Goal: Task Accomplishment & Management: Complete application form

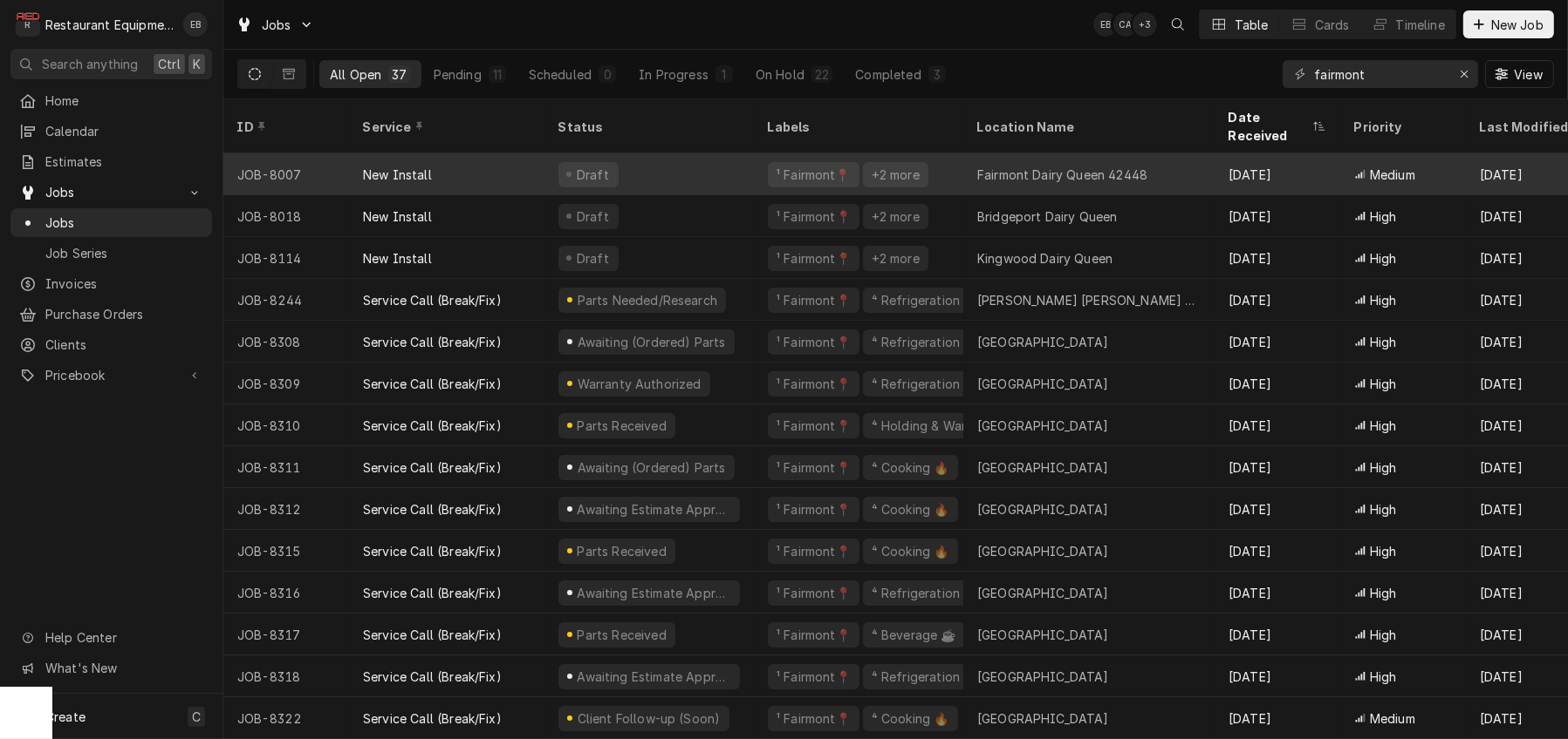
click at [743, 173] on div "Draft" at bounding box center [649, 175] width 209 height 42
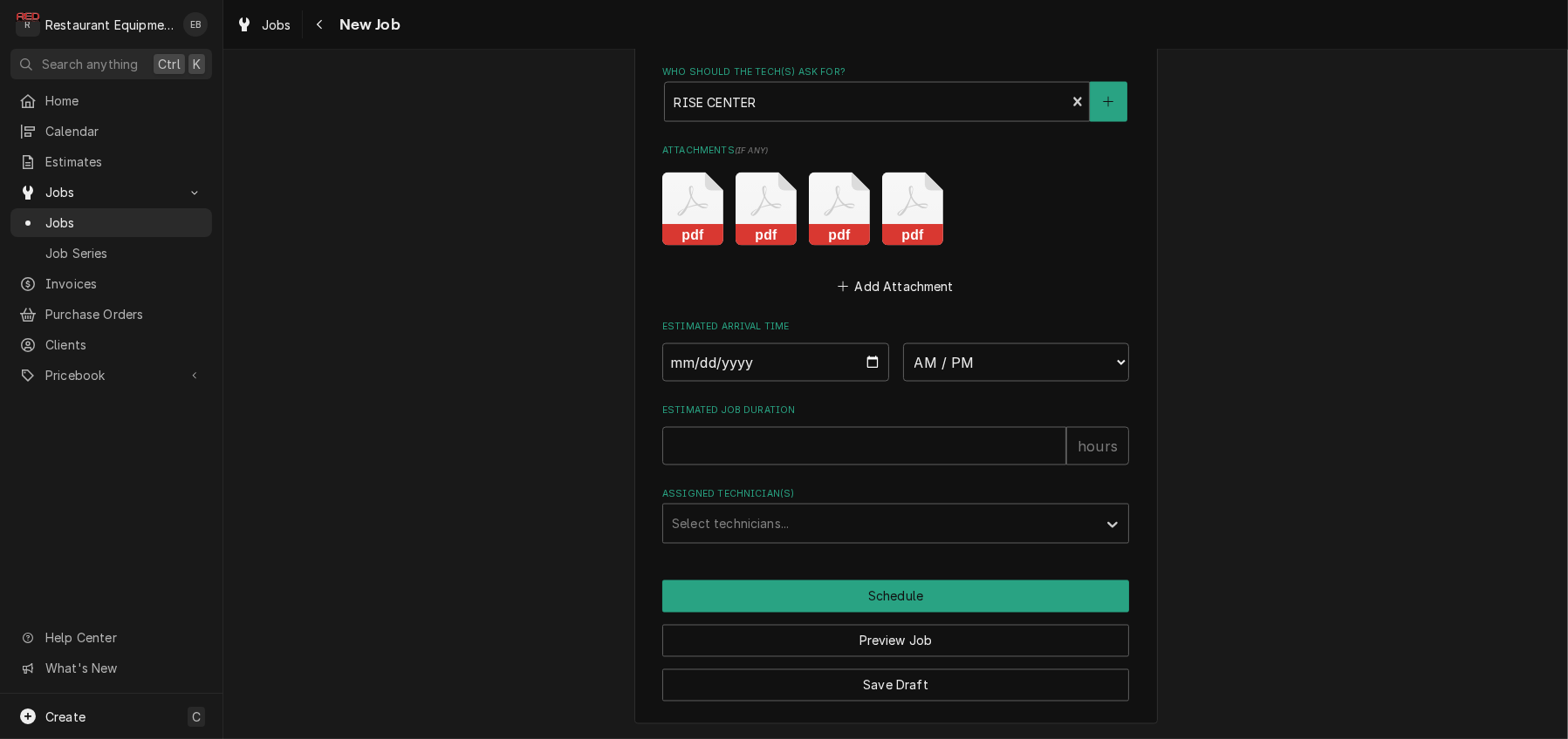
scroll to position [3811, 0]
click at [995, 427] on input "Estimated Job Duration" at bounding box center [864, 446] width 404 height 38
click at [875, 382] on input "Date" at bounding box center [775, 362] width 227 height 38
type textarea "x"
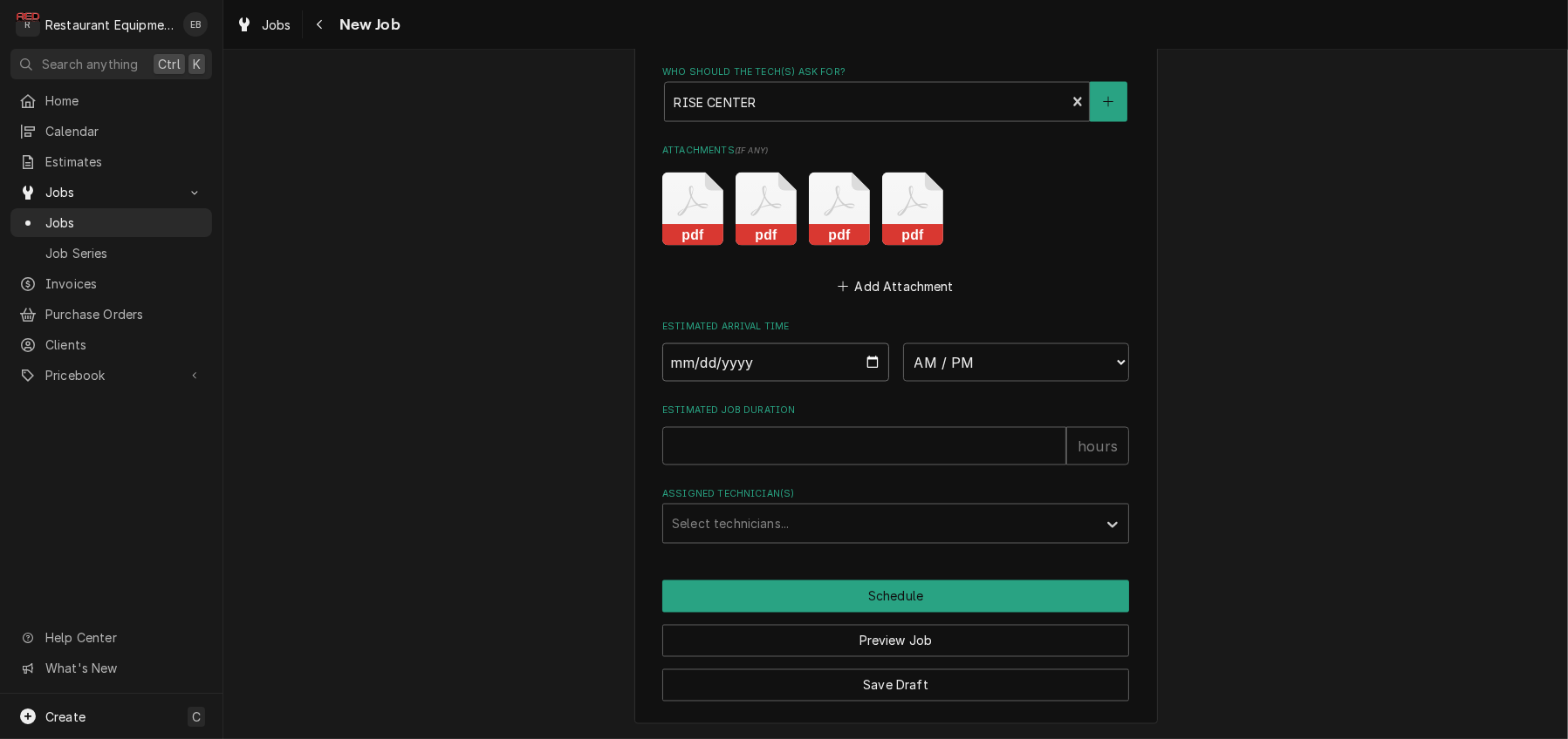
type input "2025-09-08"
type textarea "x"
click at [1018, 382] on select "AM / PM 6:00 AM 6:15 AM 6:30 AM 6:45 AM 7:00 AM 7:15 AM 7:30 AM 7:45 AM 8:00 AM…" at bounding box center [1016, 362] width 227 height 38
select select "09:00:00"
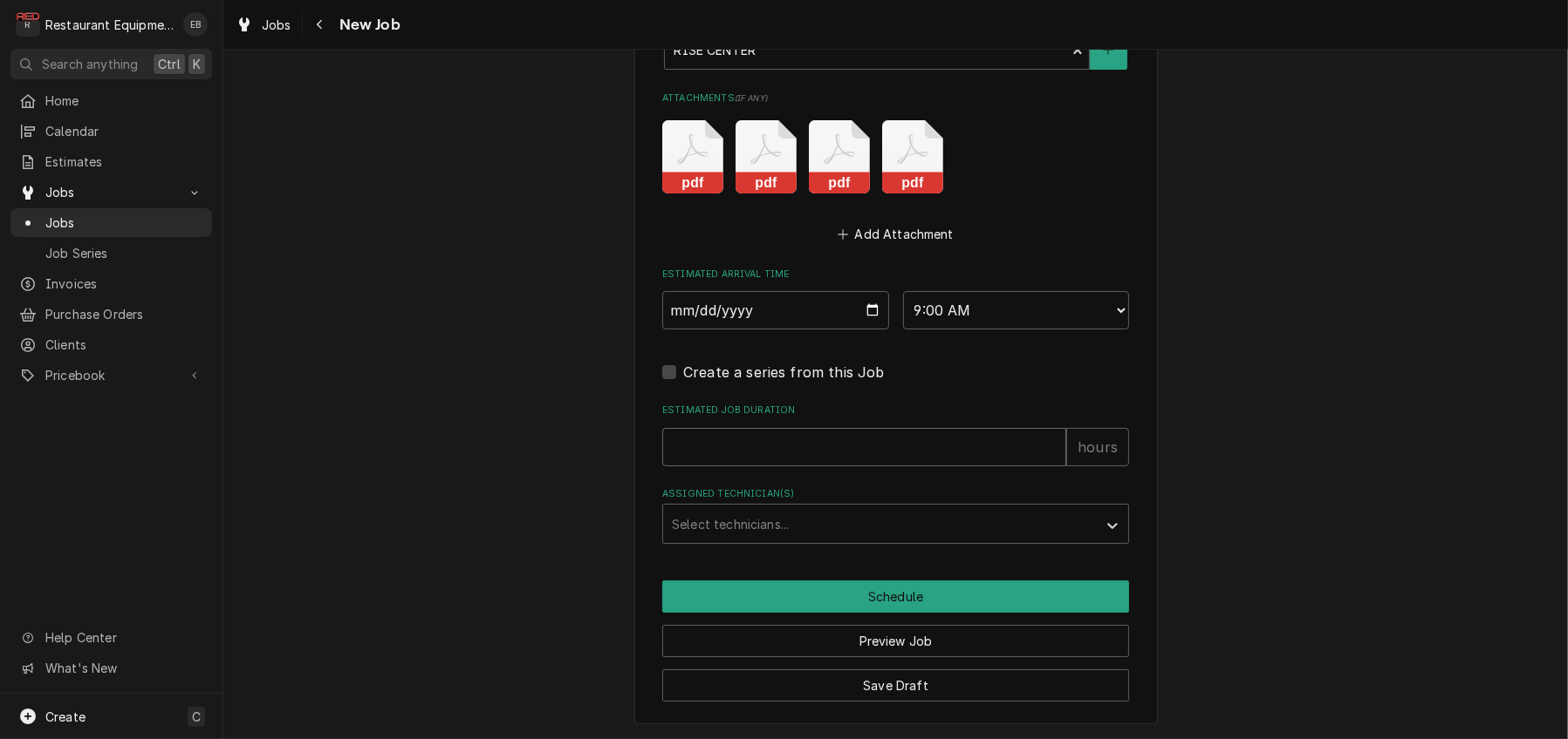
click at [851, 467] on input "Estimated Job Duration" at bounding box center [864, 447] width 404 height 38
type textarea "x"
type input "6"
type textarea "x"
type input "6"
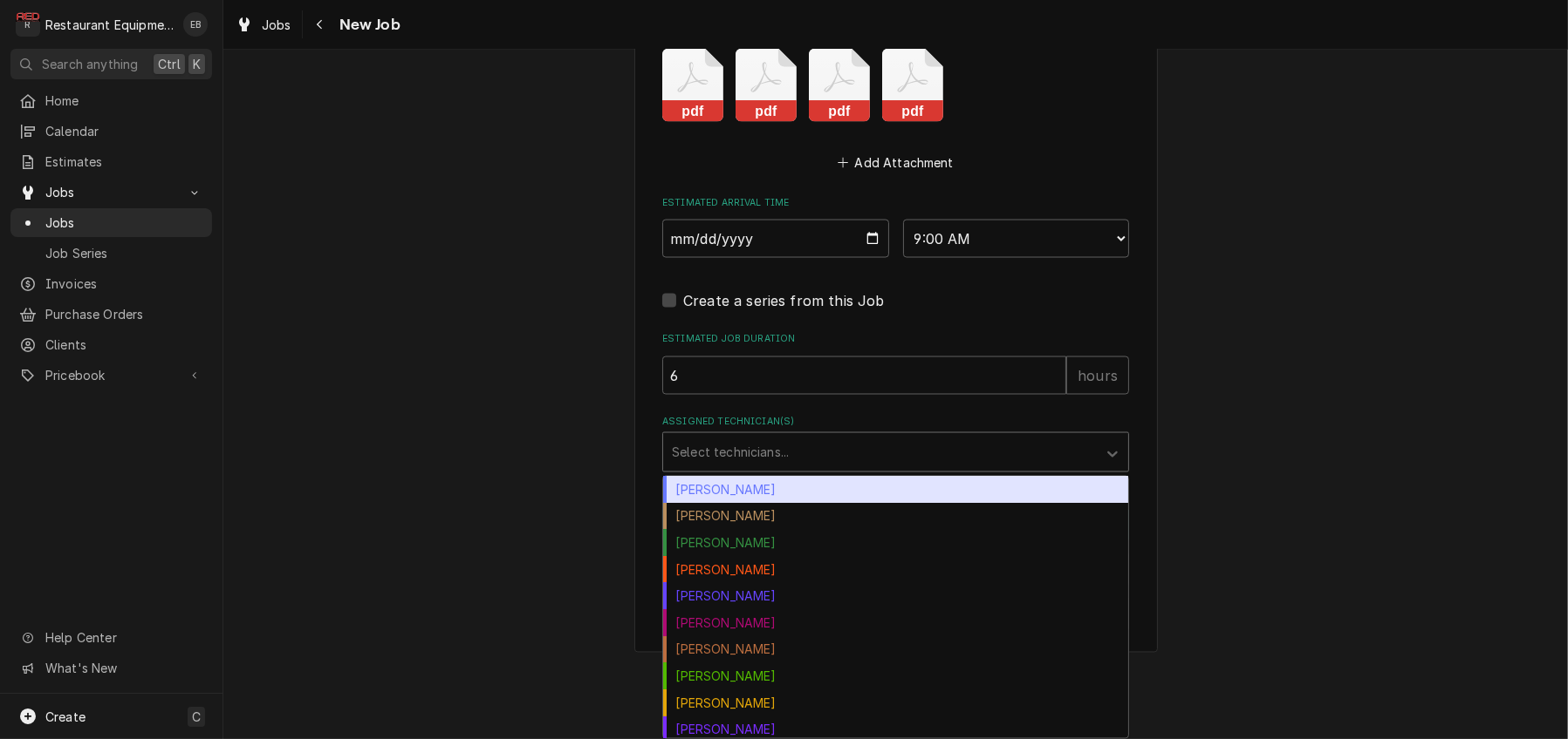
click at [738, 468] on div "Assigned Technician(s)" at bounding box center [880, 452] width 416 height 31
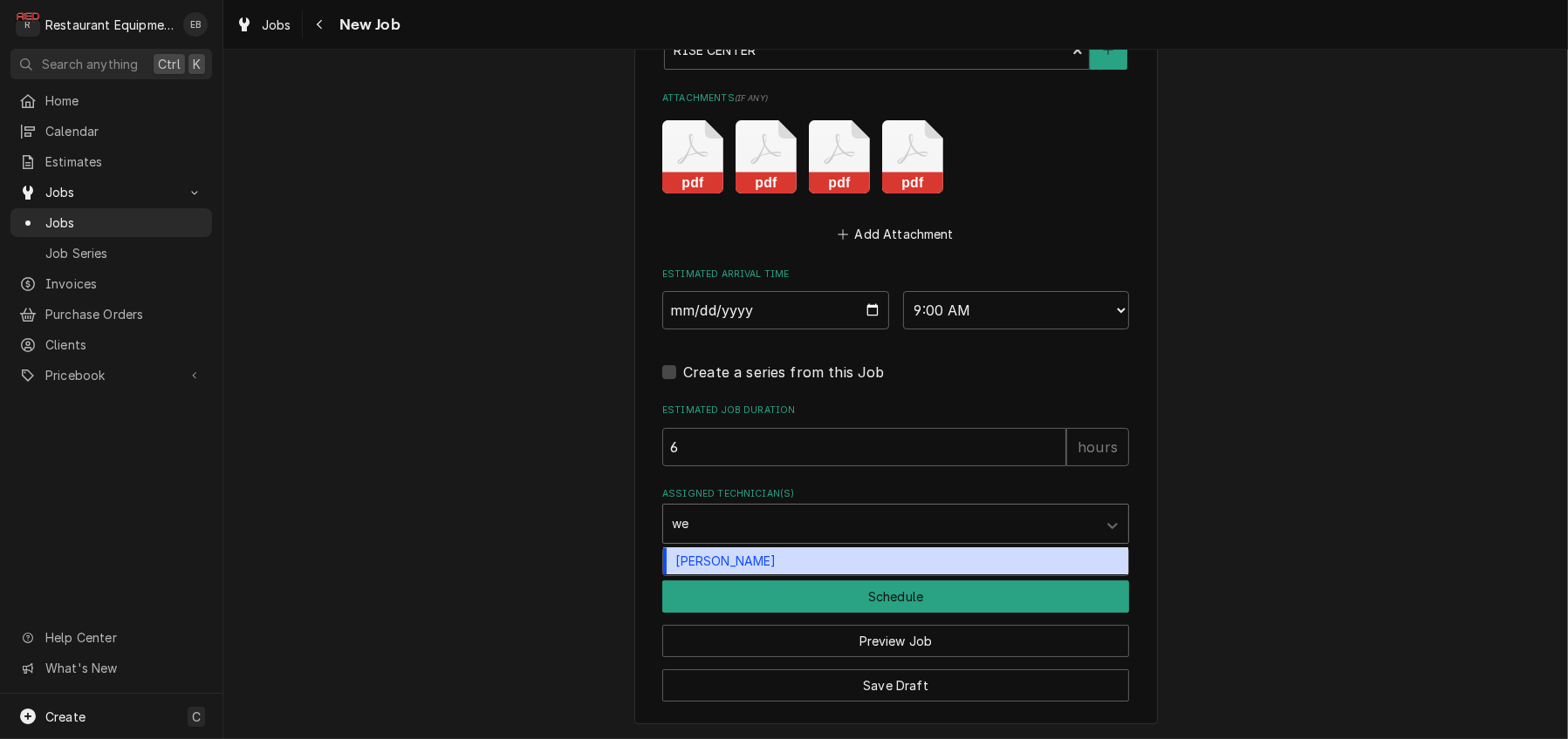
type input "wes"
click at [748, 575] on div "[PERSON_NAME]" at bounding box center [895, 562] width 465 height 27
type textarea "x"
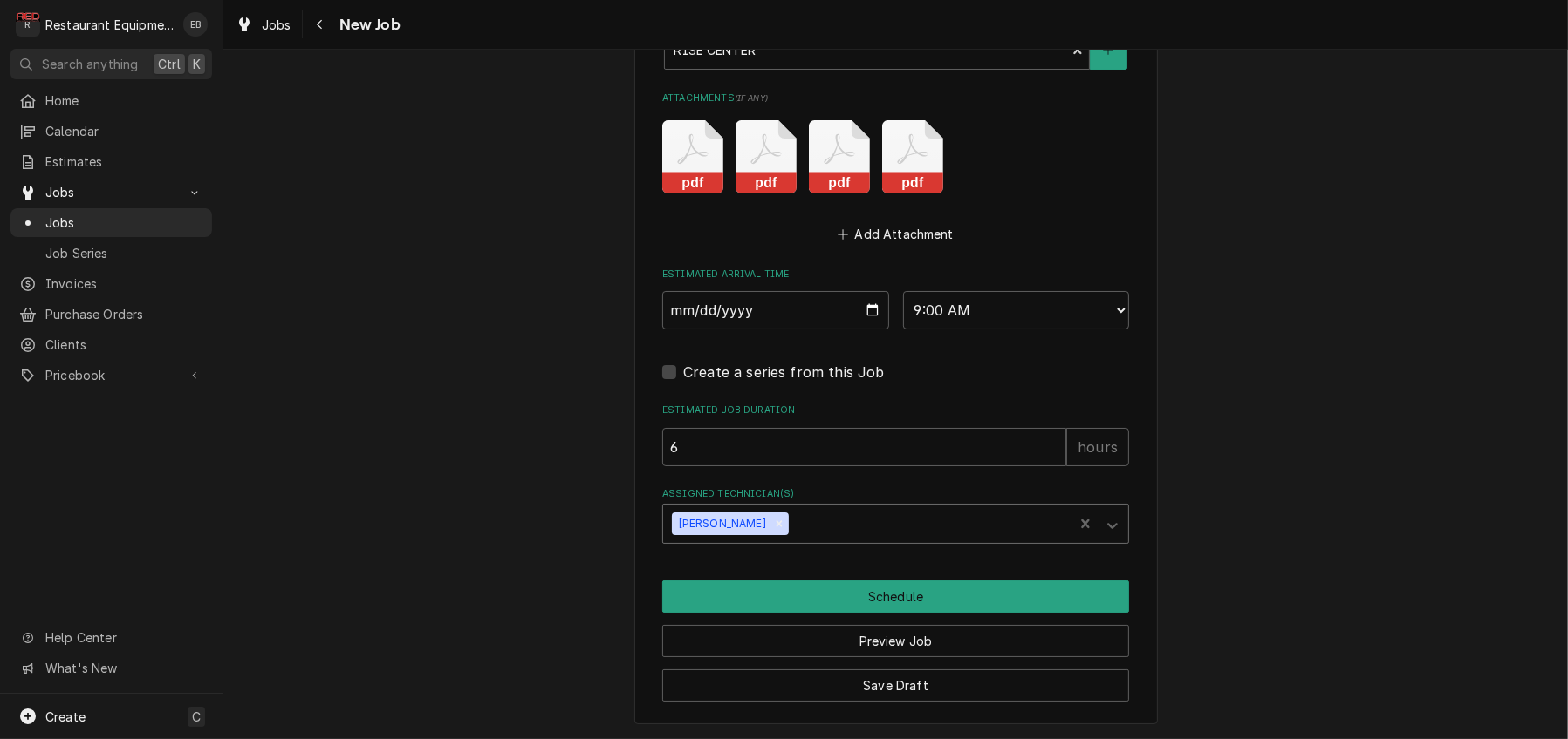
type textarea "x"
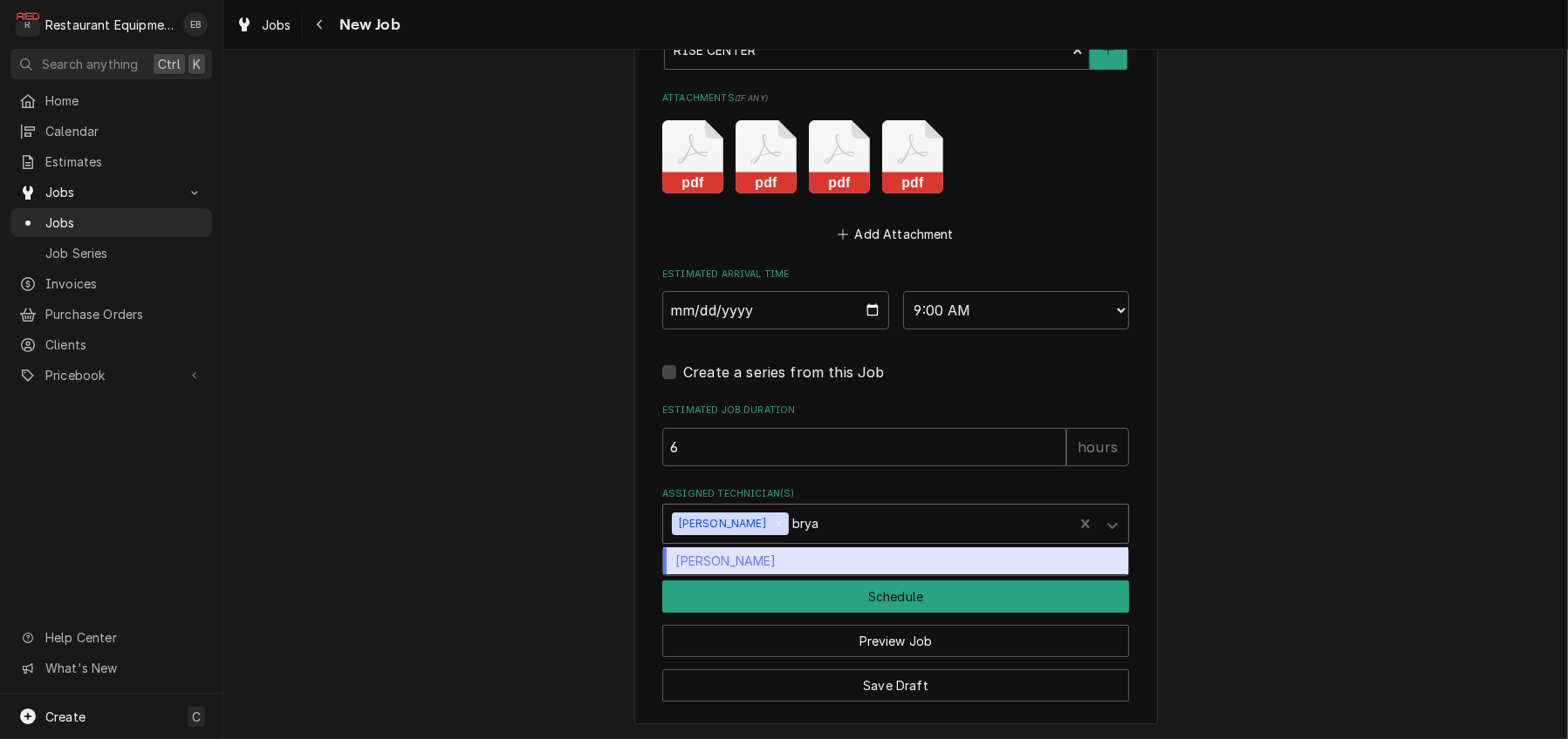
type input "bryan"
click at [802, 575] on div "Bryan Sanders" at bounding box center [895, 562] width 465 height 27
type textarea "x"
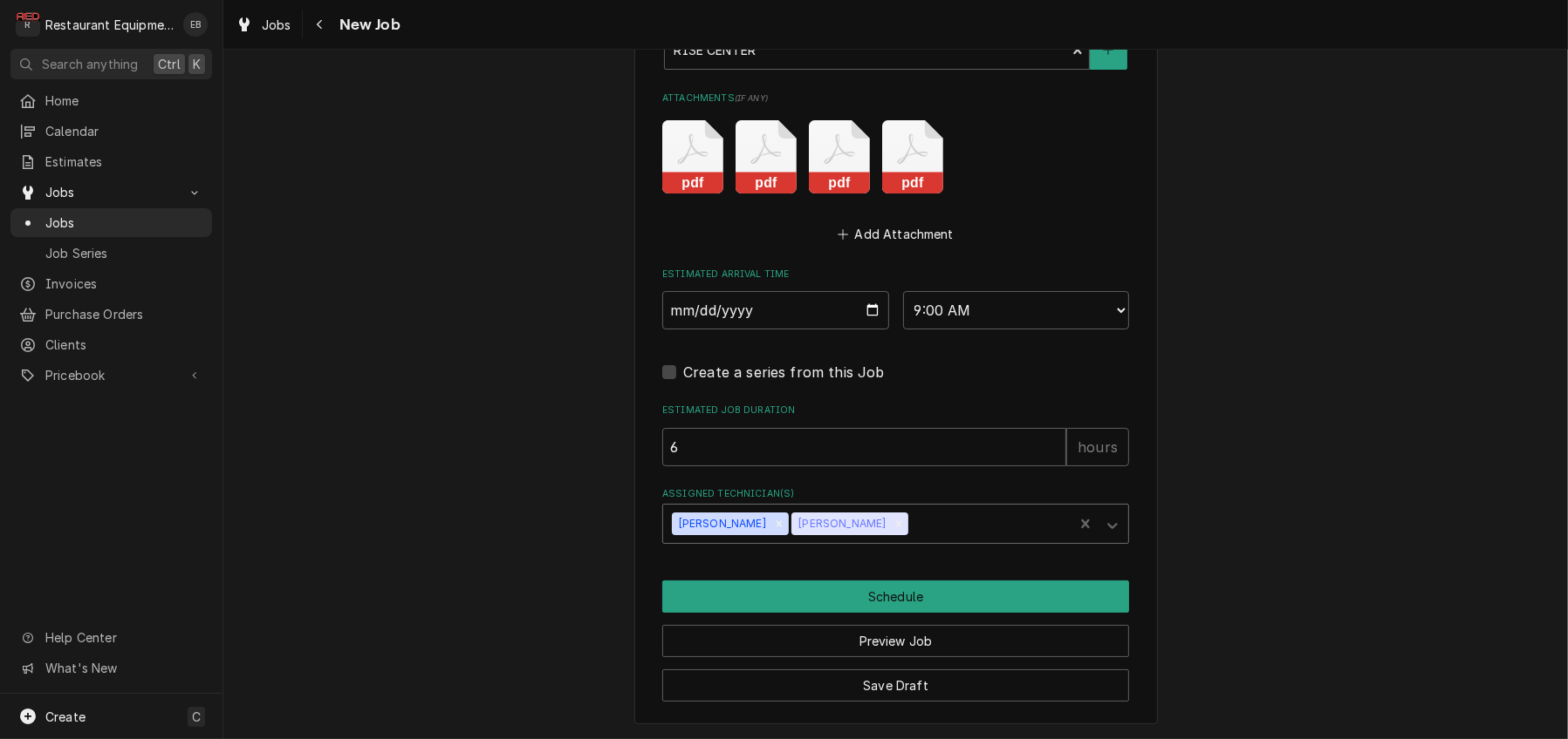
type textarea "x"
click at [990, 509] on div "Assigned Technician(s)" at bounding box center [988, 524] width 153 height 31
type input "j"
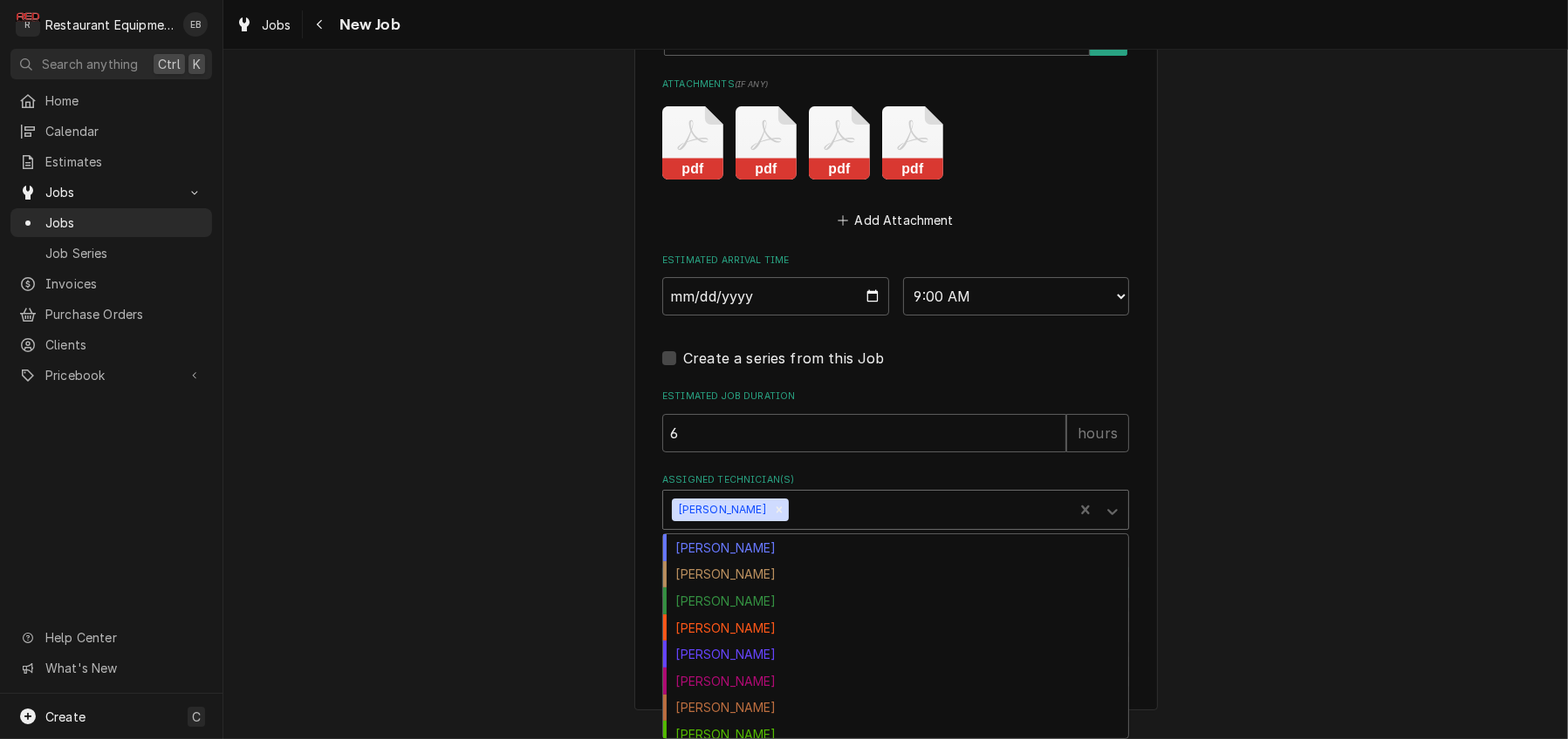
type textarea "x"
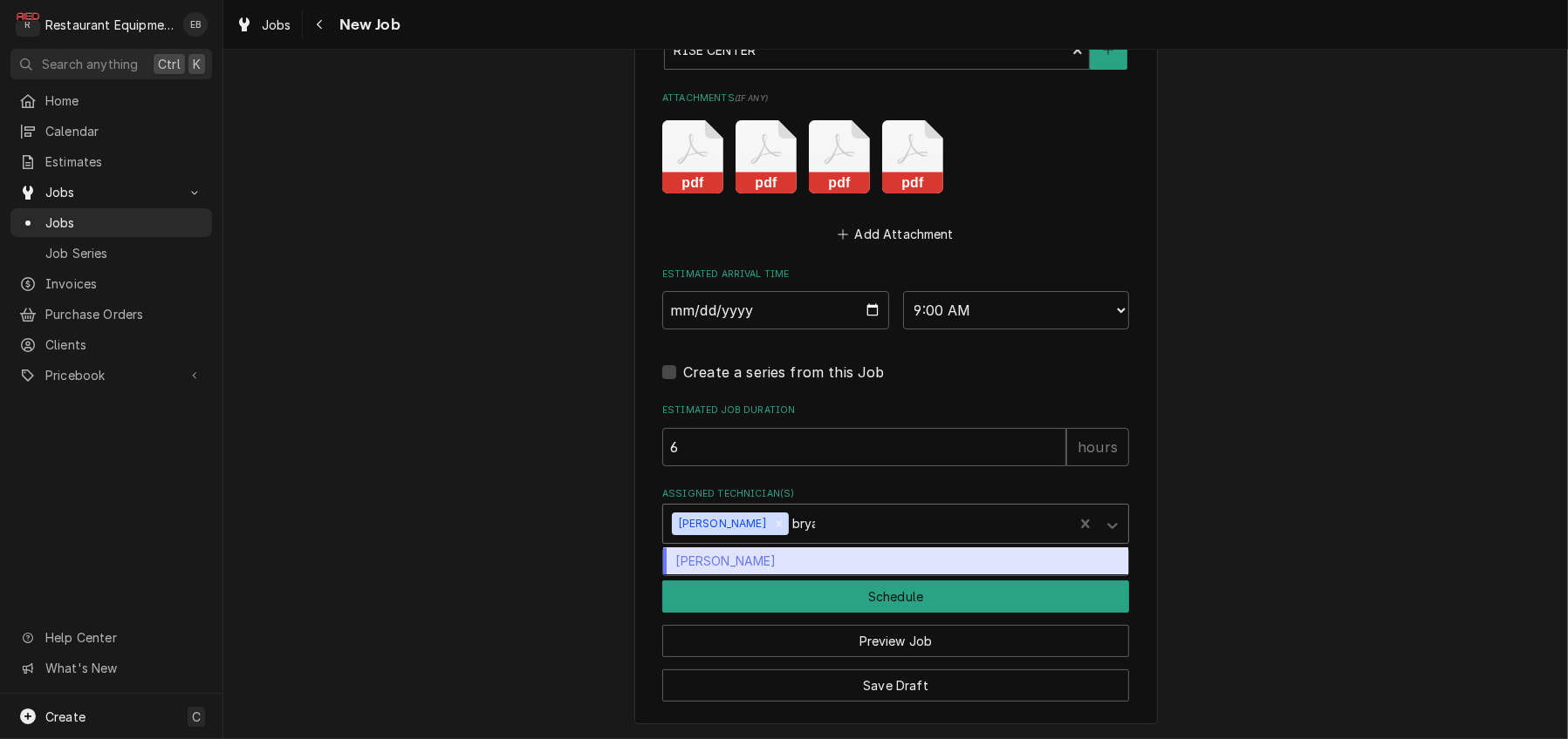
type input "bryan"
click at [1043, 549] on div "Bryan Sanders" at bounding box center [895, 562] width 465 height 27
type textarea "x"
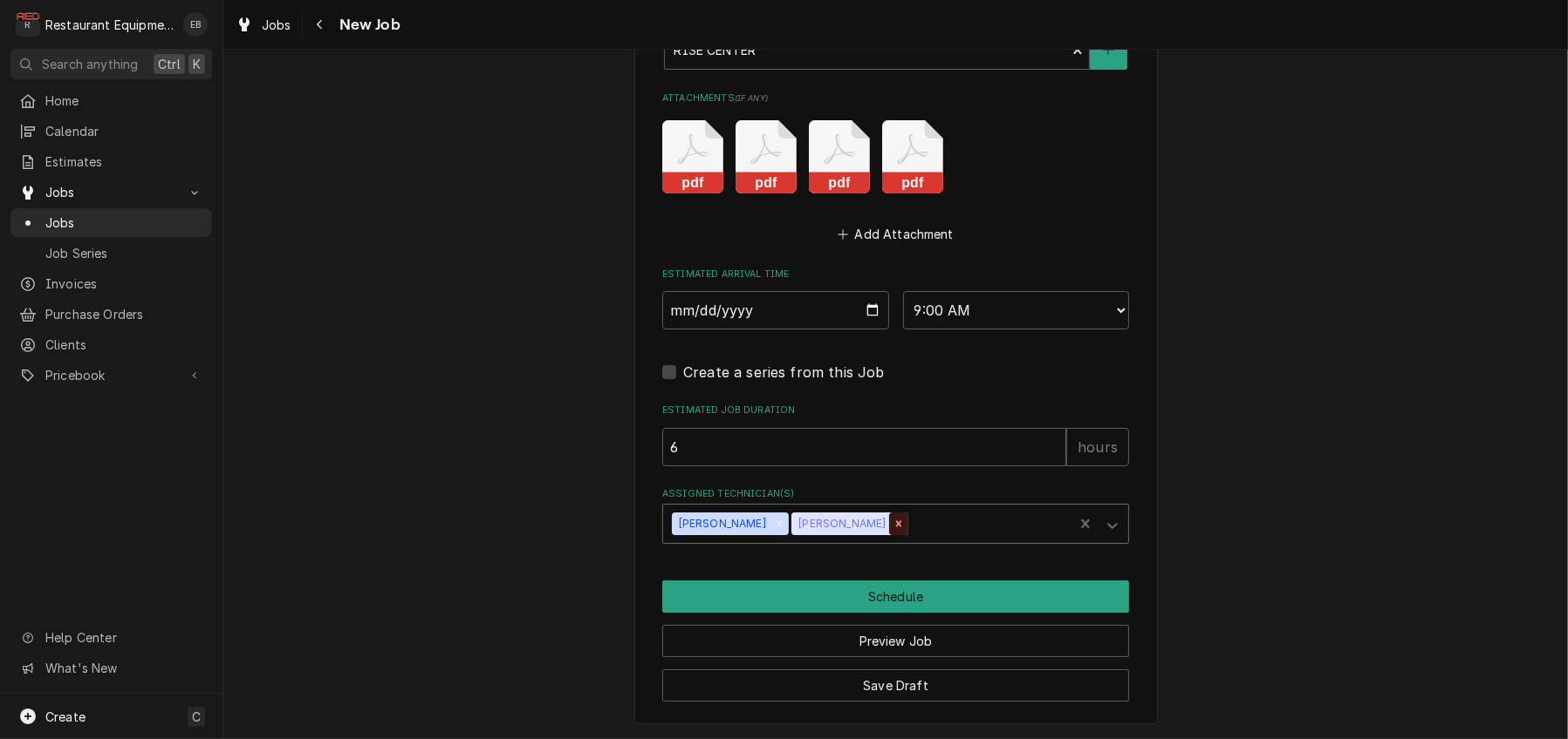
click at [894, 518] on icon "Remove Bryan Sanders" at bounding box center [898, 523] width 12 height 12
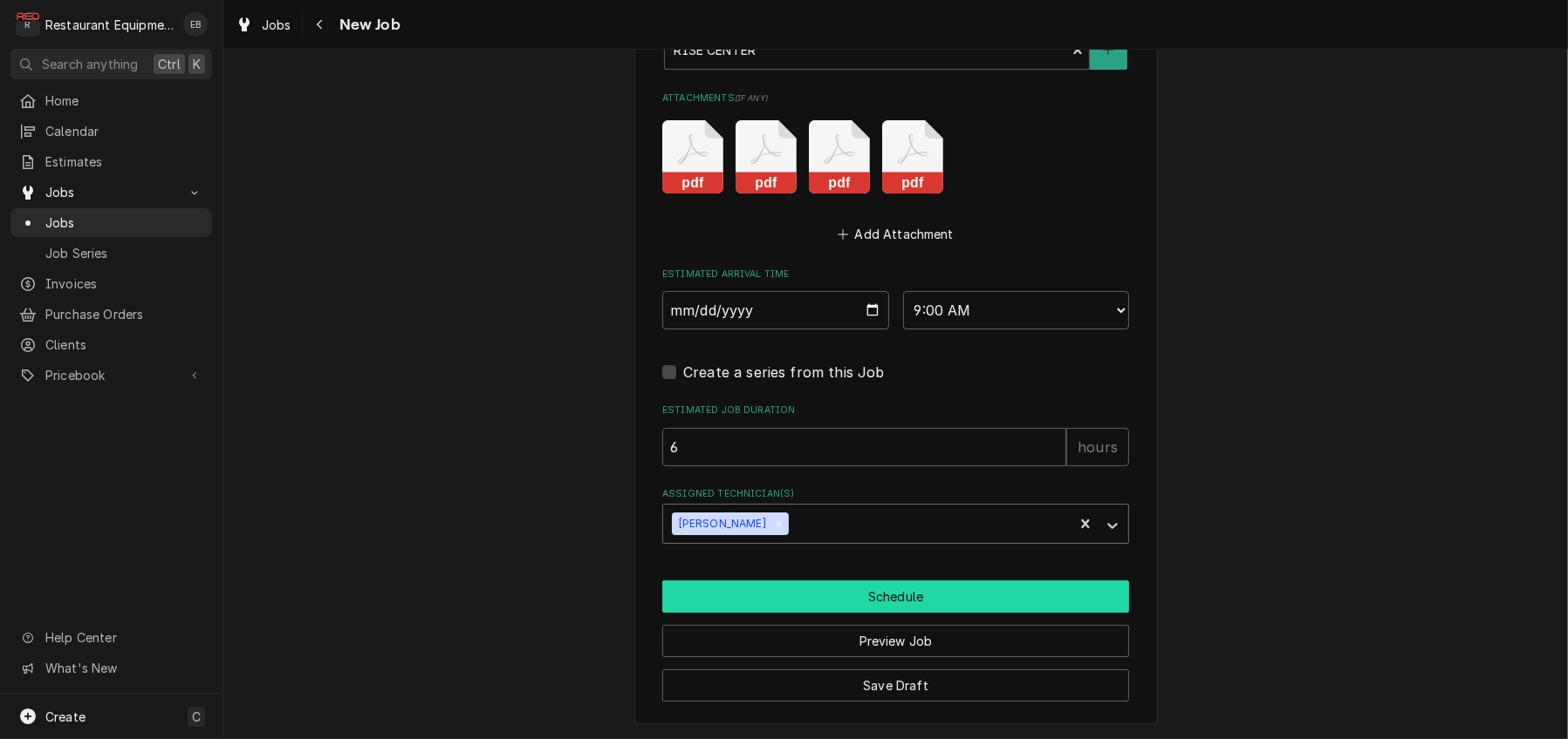
click at [850, 583] on button "Schedule" at bounding box center [895, 596] width 467 height 32
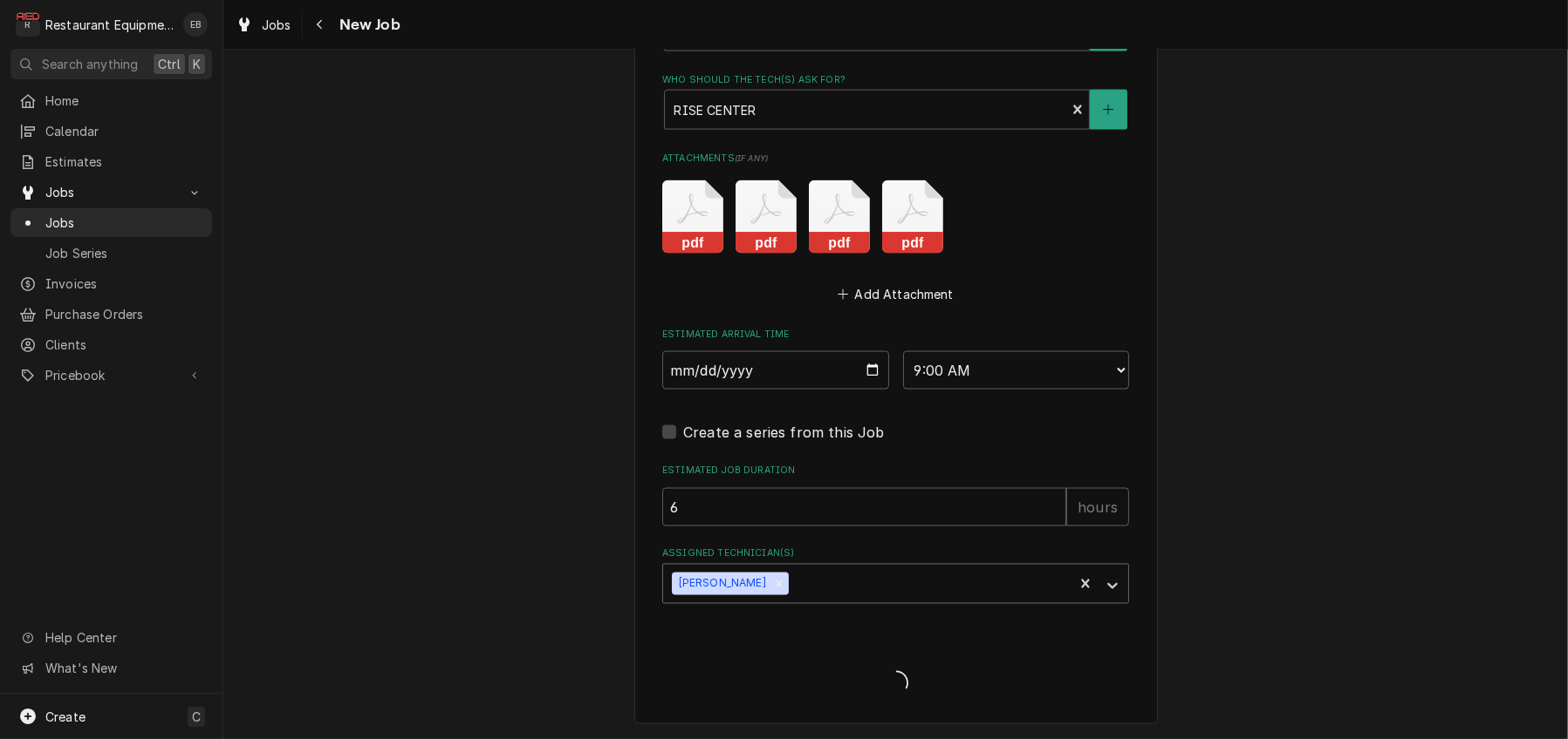
type textarea "x"
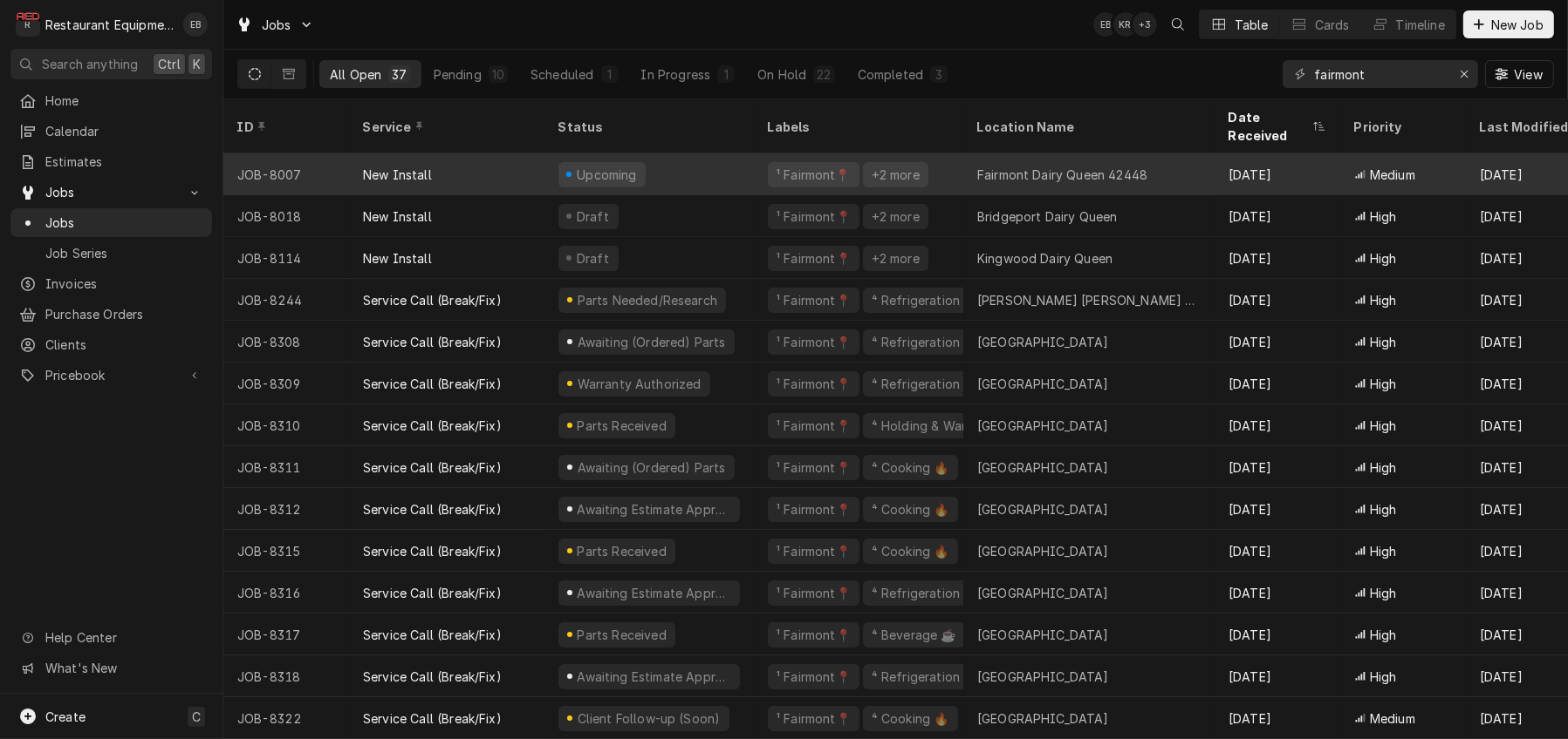
click at [727, 165] on div "Upcoming" at bounding box center [649, 175] width 209 height 42
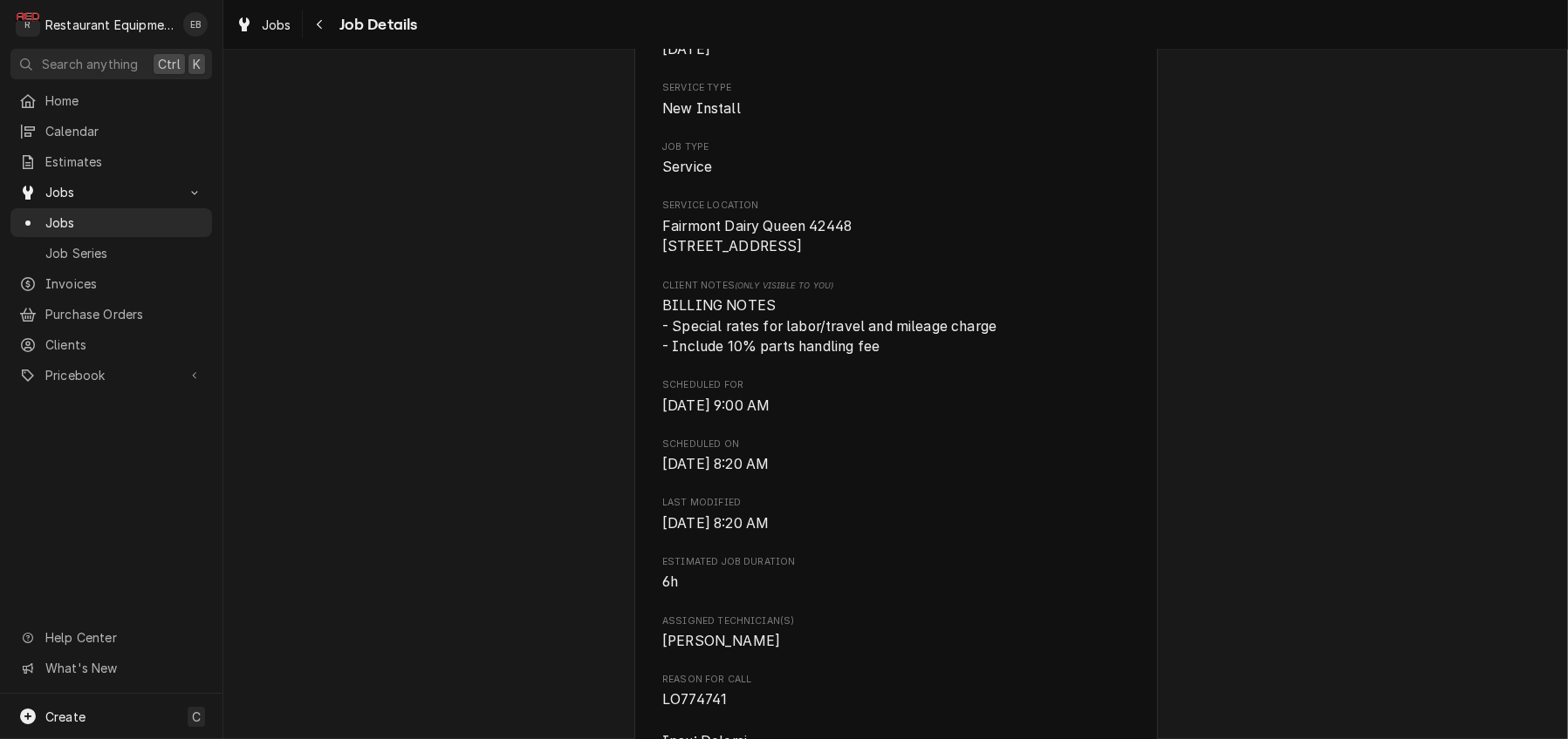
scroll to position [290, 0]
